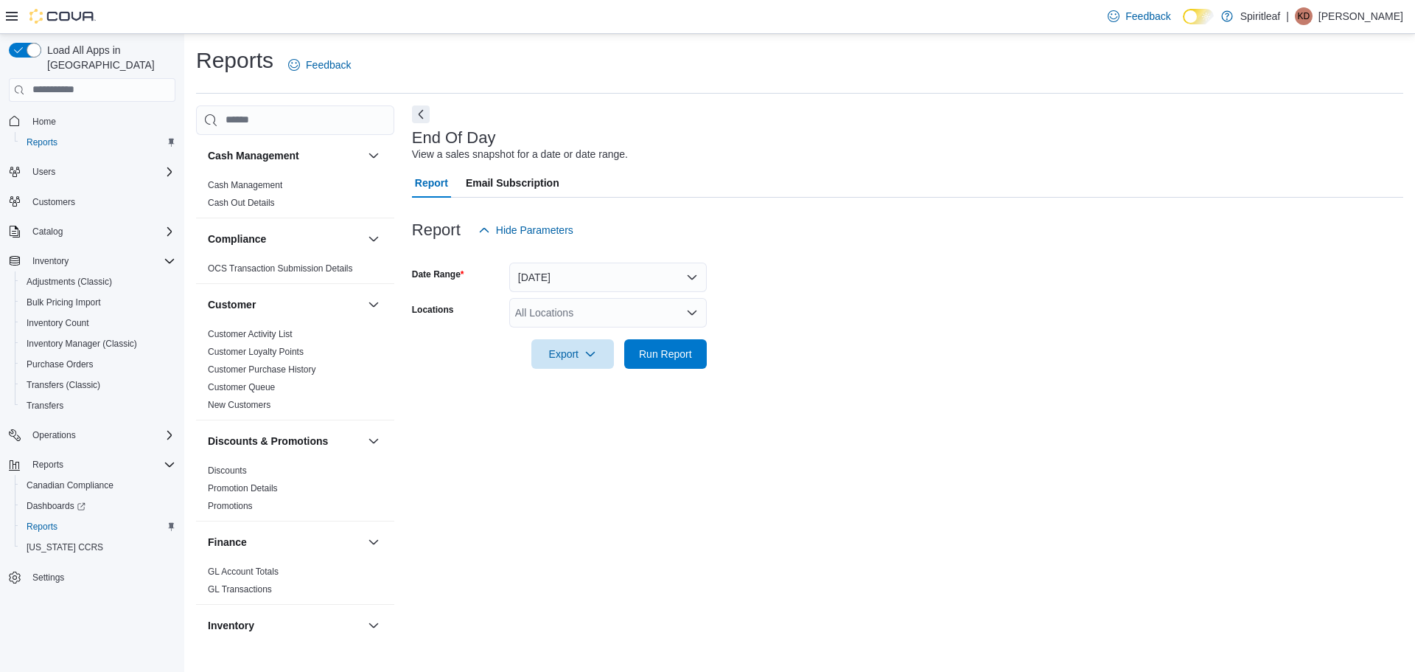
click at [559, 310] on div "All Locations" at bounding box center [608, 312] width 198 height 29
type input "***"
click at [607, 332] on span "216 - Millrise ([GEOGRAPHIC_DATA])" at bounding box center [650, 337] width 175 height 15
click at [860, 367] on form "Date Range [DATE] Locations 216 - [GEOGRAPHIC_DATA] ([GEOGRAPHIC_DATA]) Export …" at bounding box center [907, 307] width 991 height 124
click at [688, 345] on span "Run Report" at bounding box center [665, 352] width 65 height 29
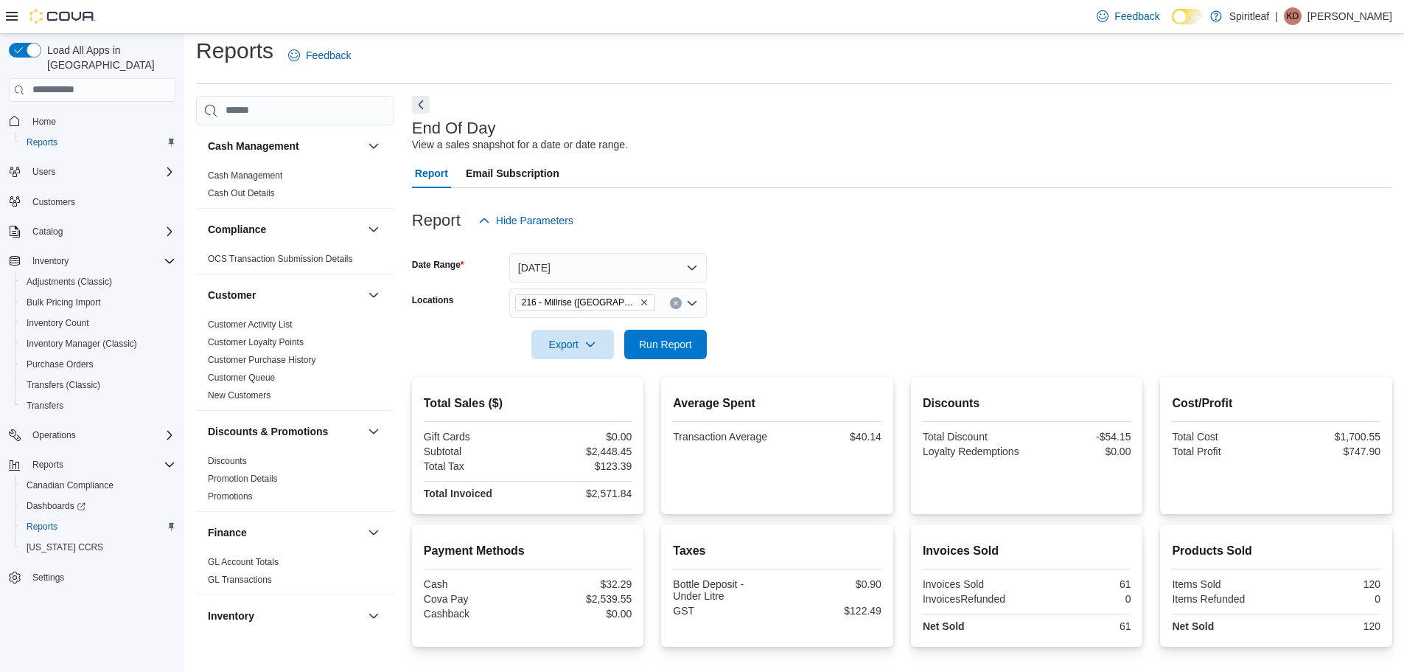
scroll to position [108, 0]
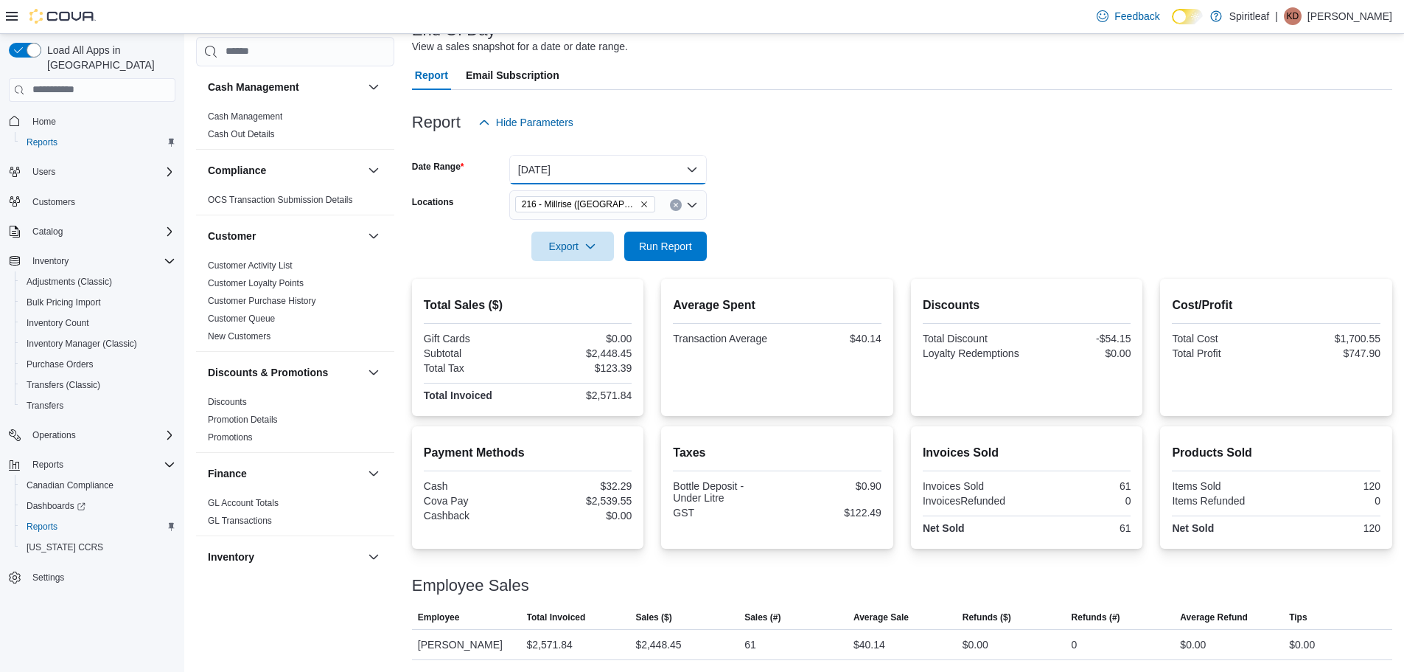
click at [609, 172] on button "[DATE]" at bounding box center [608, 169] width 198 height 29
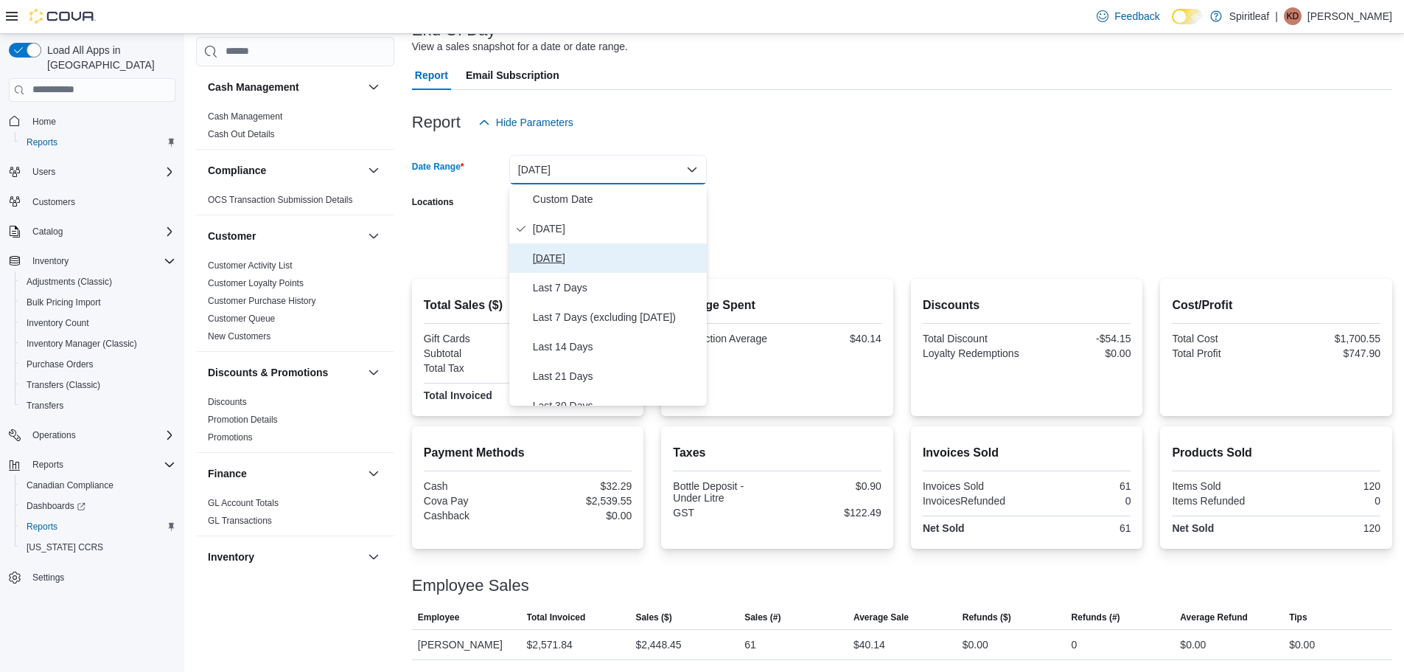
click at [558, 253] on span "[DATE]" at bounding box center [617, 258] width 168 height 18
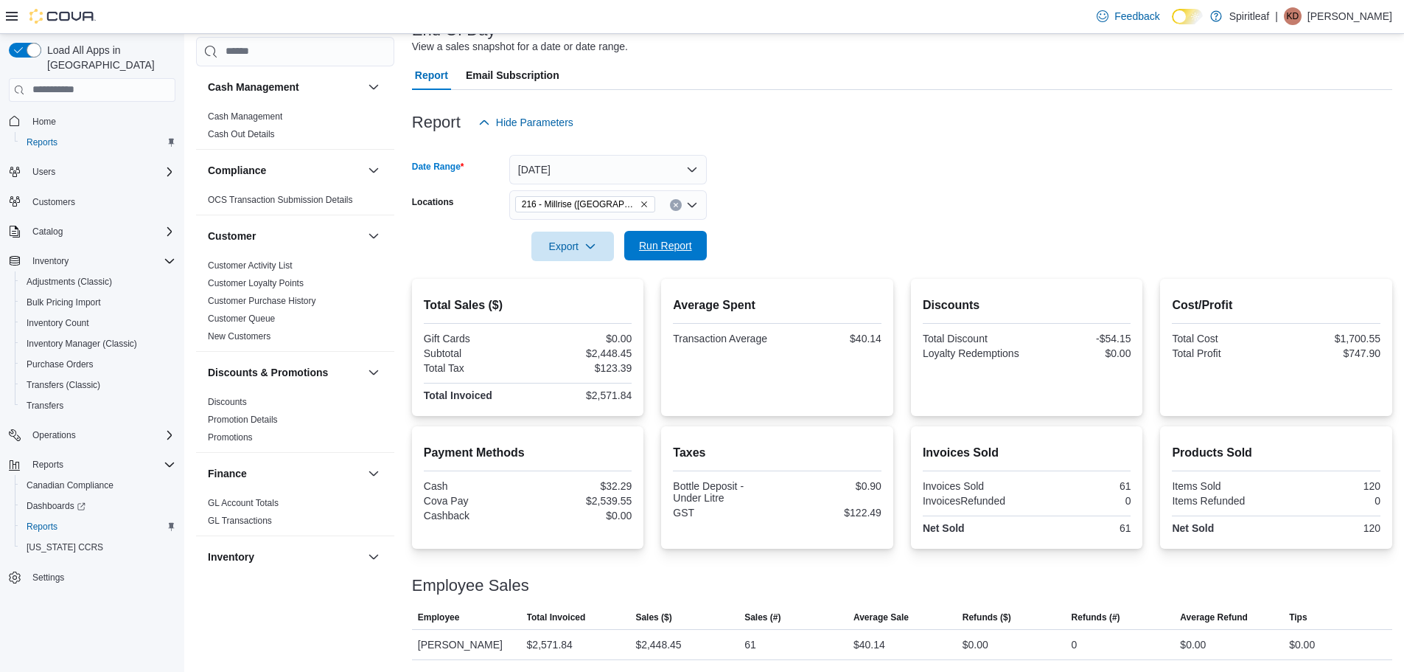
click at [672, 241] on span "Run Report" at bounding box center [665, 245] width 53 height 15
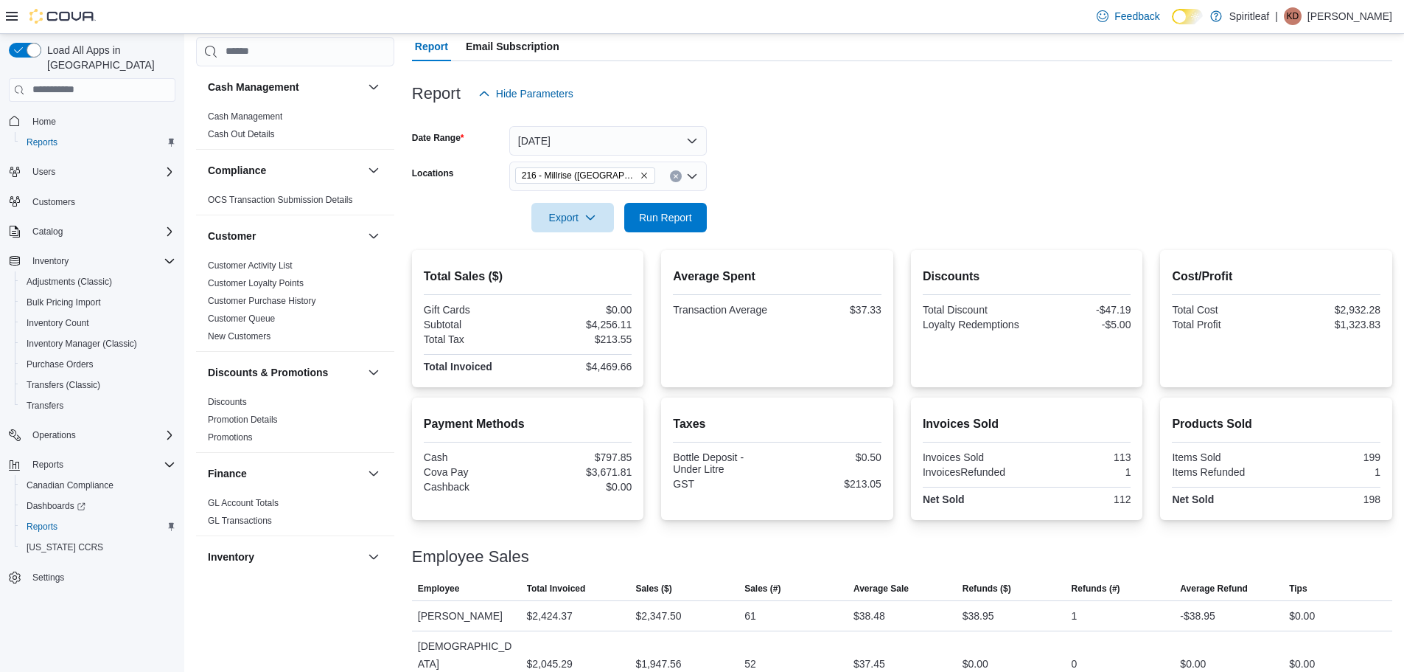
scroll to position [138, 0]
click at [628, 144] on button "[DATE]" at bounding box center [608, 139] width 198 height 29
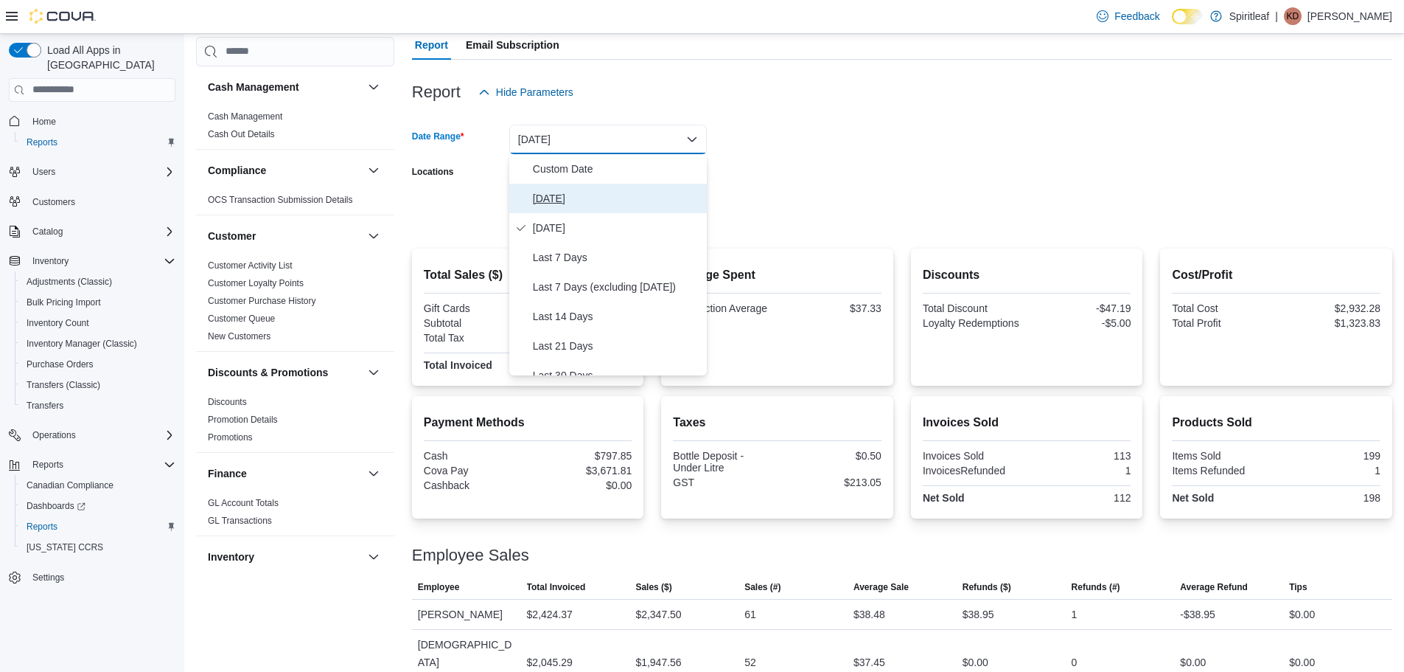
click at [607, 189] on span "[DATE]" at bounding box center [617, 198] width 168 height 18
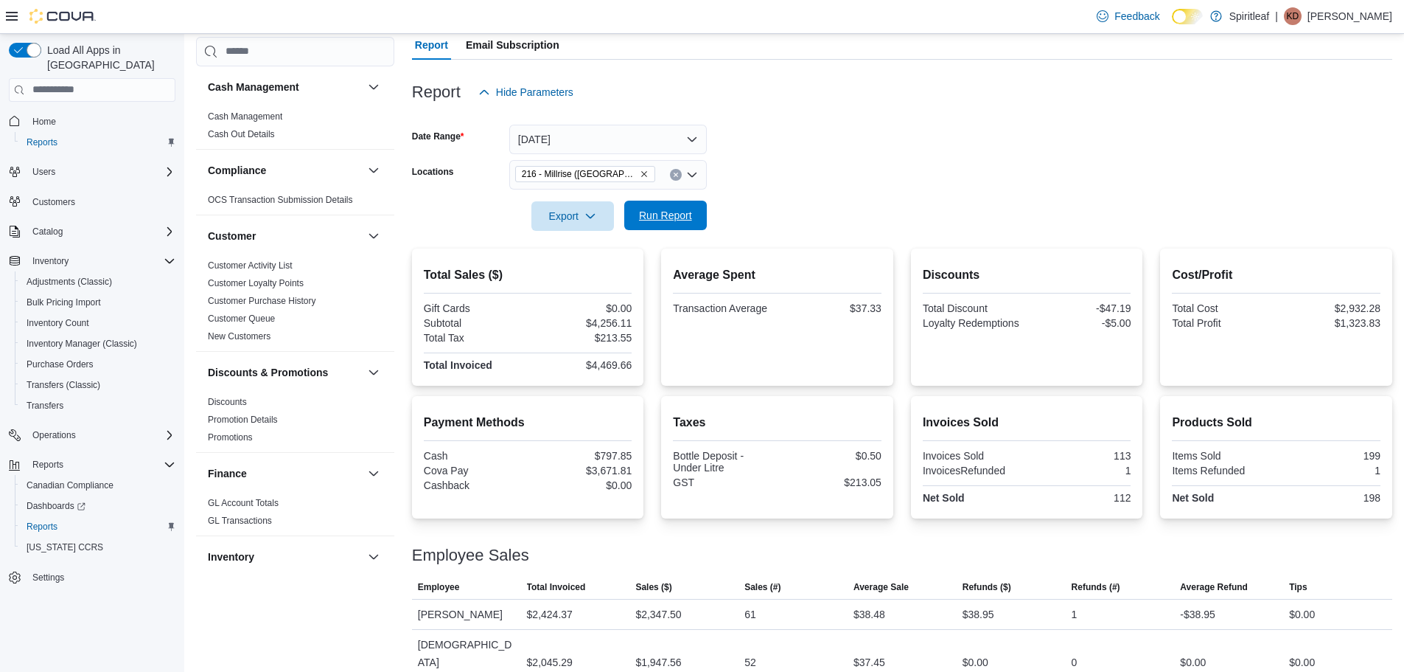
click at [666, 222] on span "Run Report" at bounding box center [665, 215] width 53 height 15
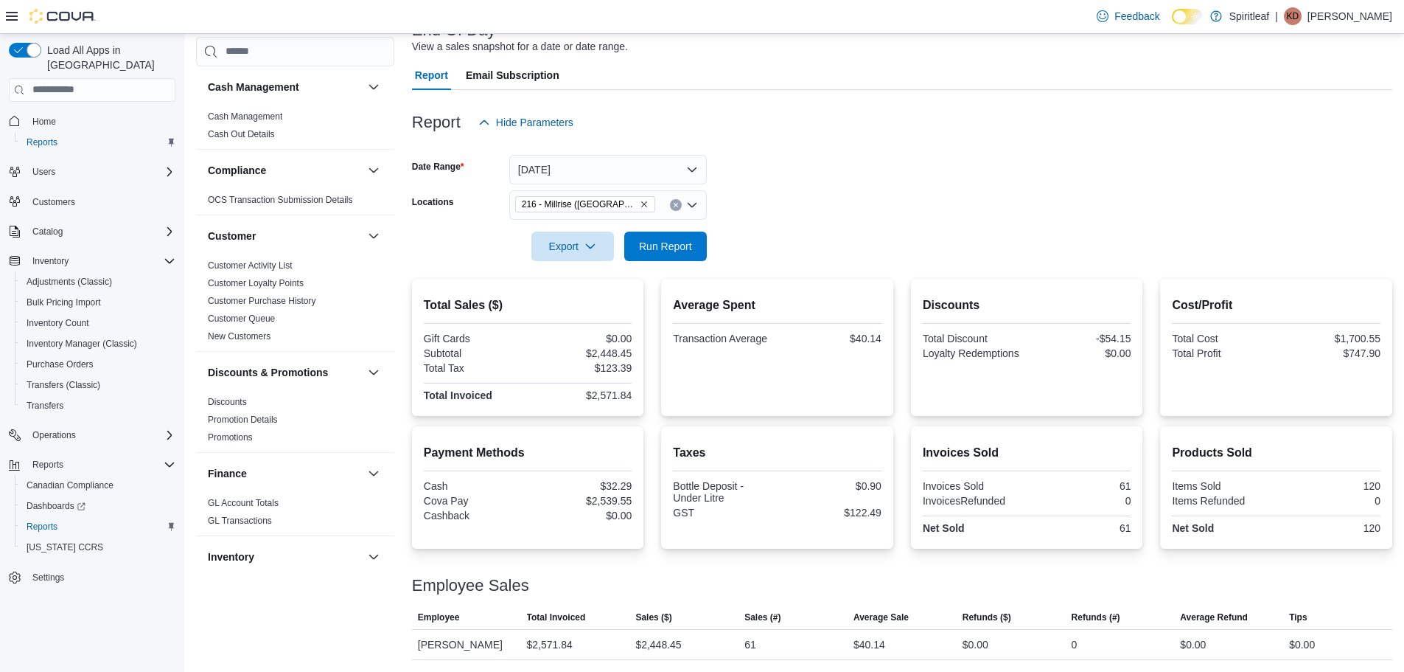
scroll to position [108, 0]
click at [676, 237] on span "Run Report" at bounding box center [665, 245] width 65 height 29
